Goal: Find specific page/section: Find specific page/section

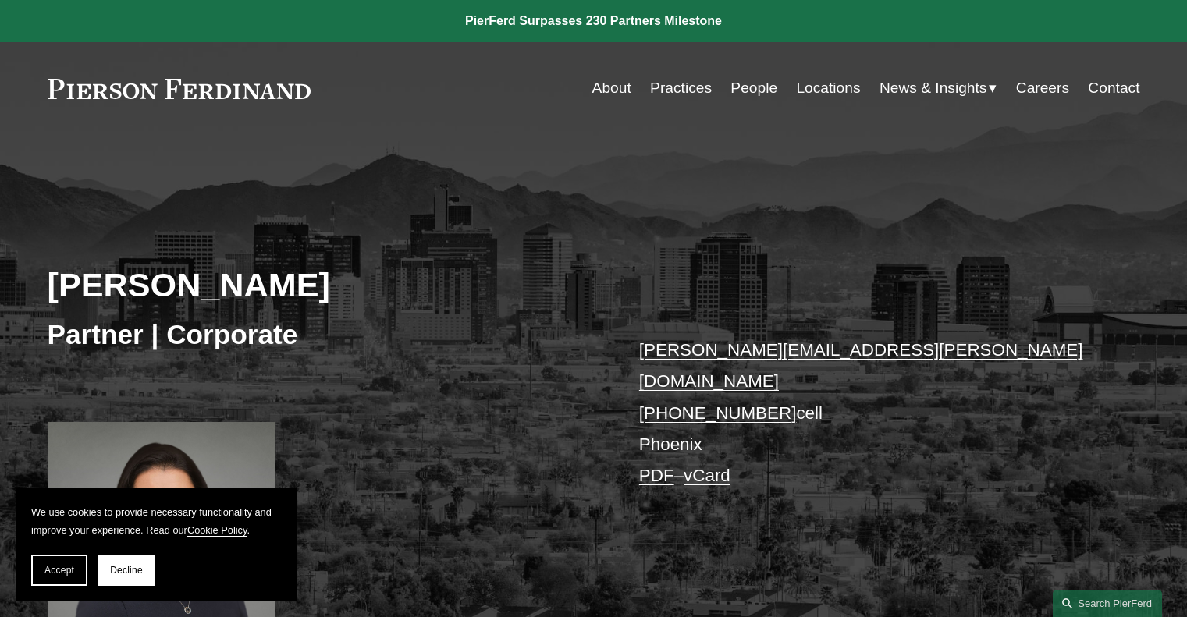
click at [752, 86] on link "People" at bounding box center [754, 88] width 47 height 30
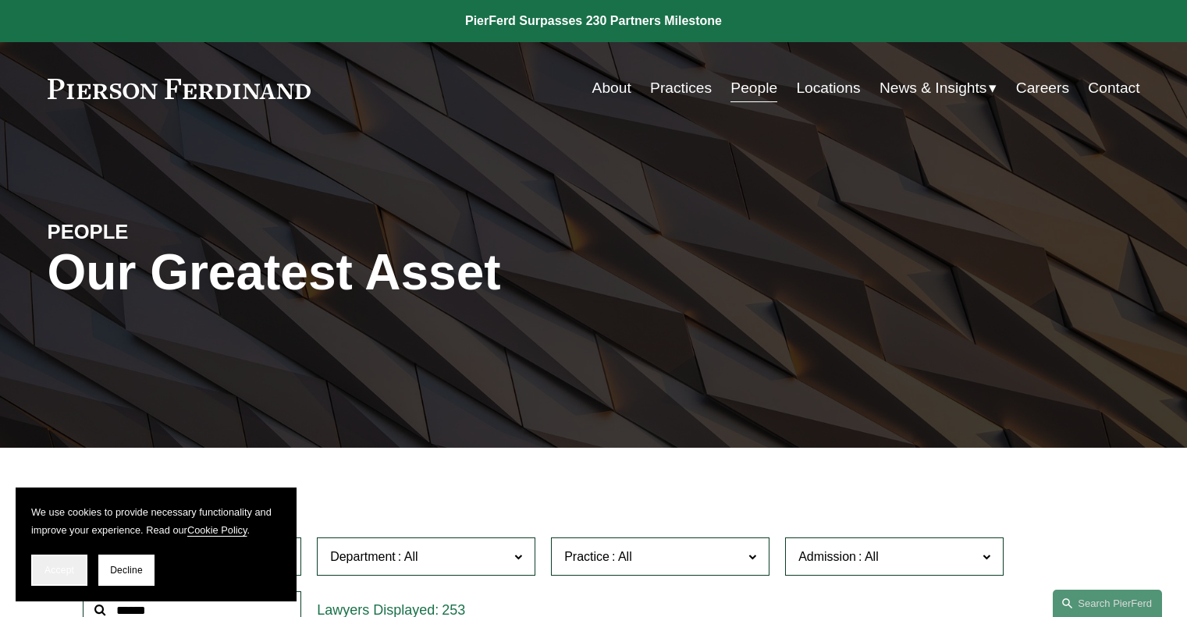
click at [61, 569] on span "Accept" at bounding box center [59, 570] width 30 height 11
